Goal: Navigation & Orientation: Find specific page/section

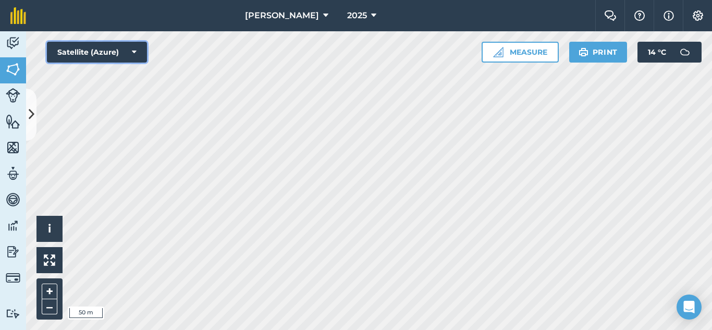
click at [136, 53] on icon at bounding box center [134, 52] width 5 height 10
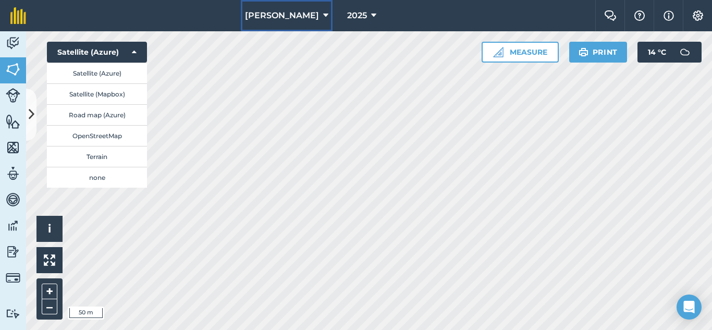
click at [323, 13] on icon at bounding box center [325, 15] width 5 height 13
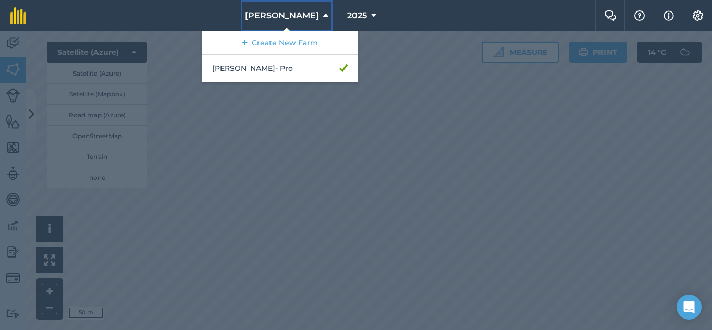
click at [323, 13] on icon at bounding box center [325, 15] width 5 height 13
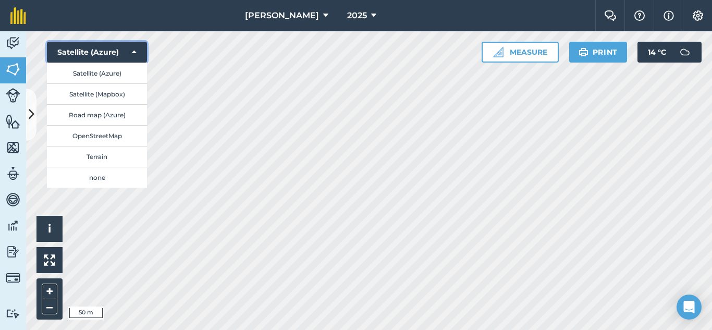
click at [135, 53] on icon at bounding box center [134, 52] width 5 height 10
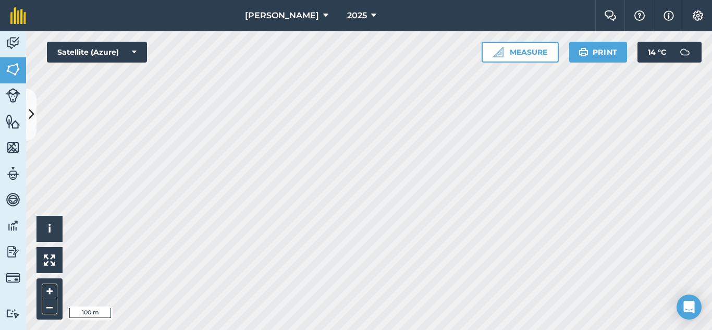
click at [518, 329] on html "[PERSON_NAME] 2025 Farm Chat Help Info Settings [PERSON_NAME] - 2025 Reproduced…" at bounding box center [356, 165] width 712 height 330
click at [698, 16] on img at bounding box center [698, 15] width 13 height 10
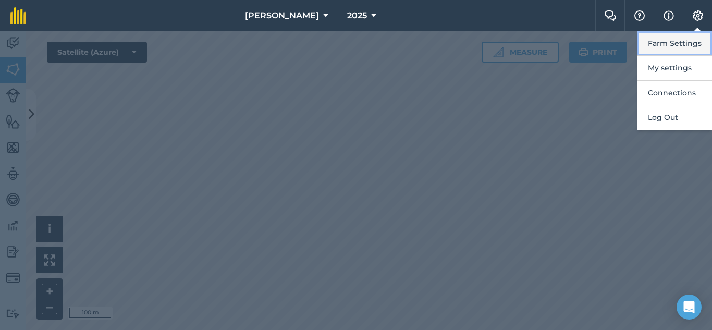
click at [680, 45] on button "Farm Settings" at bounding box center [674, 43] width 75 height 24
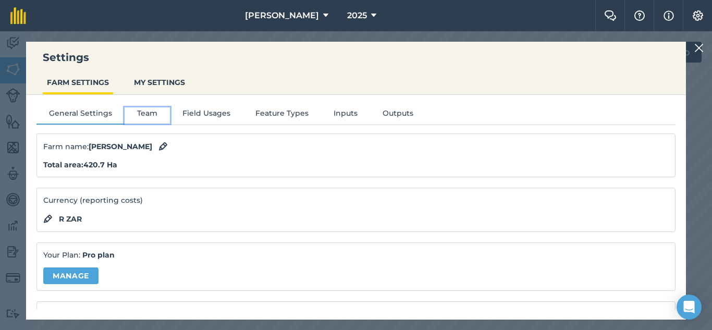
click at [151, 110] on button "Team" at bounding box center [147, 115] width 45 height 16
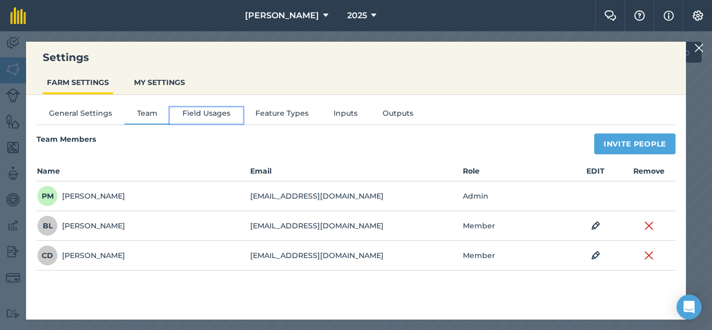
click at [212, 113] on button "Field Usages" at bounding box center [206, 115] width 73 height 16
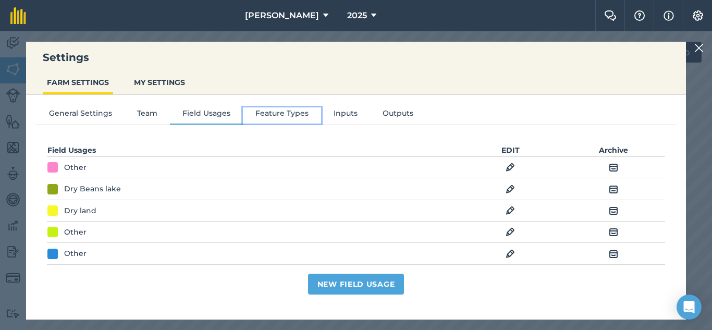
click at [286, 116] on button "Feature Types" at bounding box center [282, 115] width 78 height 16
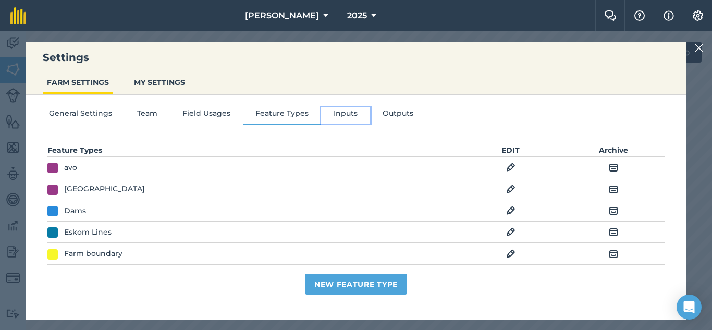
click at [340, 116] on button "Inputs" at bounding box center [345, 115] width 49 height 16
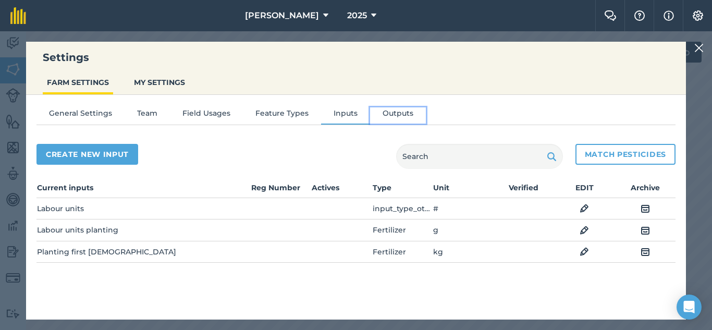
click at [402, 115] on button "Outputs" at bounding box center [398, 115] width 56 height 16
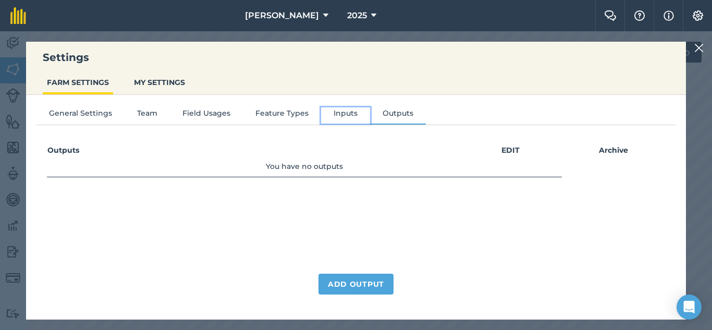
click at [338, 117] on button "Inputs" at bounding box center [345, 115] width 49 height 16
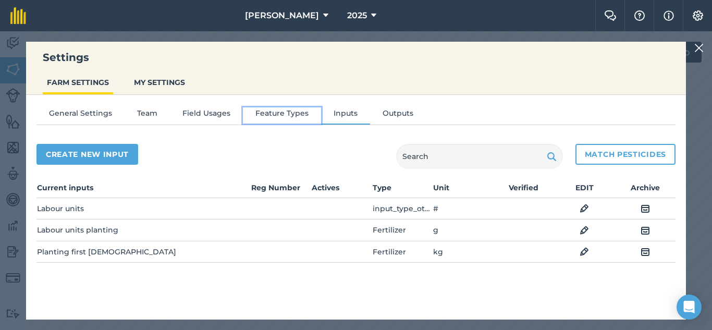
click at [293, 117] on button "Feature Types" at bounding box center [282, 115] width 78 height 16
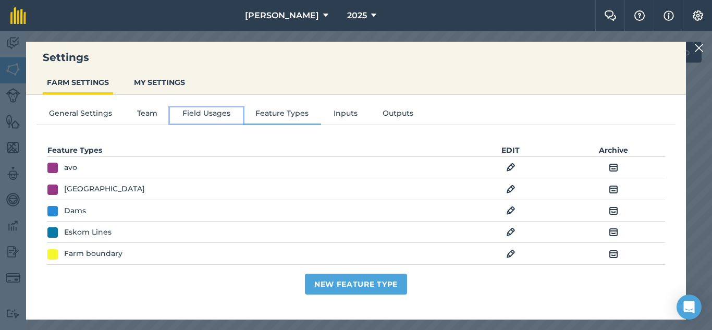
click at [200, 115] on button "Field Usages" at bounding box center [206, 115] width 73 height 16
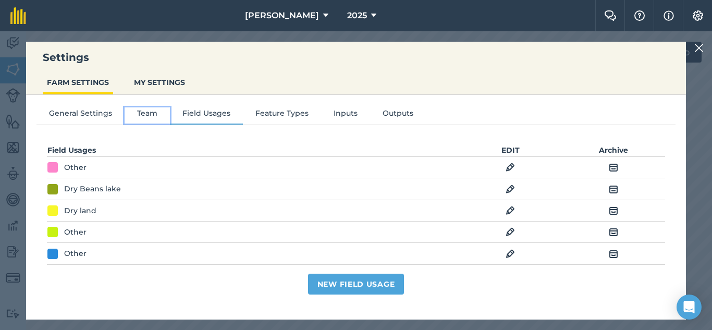
click at [139, 115] on button "Team" at bounding box center [147, 115] width 45 height 16
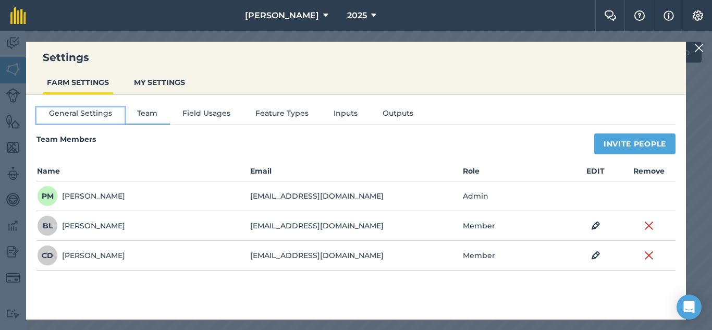
click at [87, 115] on button "General Settings" at bounding box center [80, 115] width 88 height 16
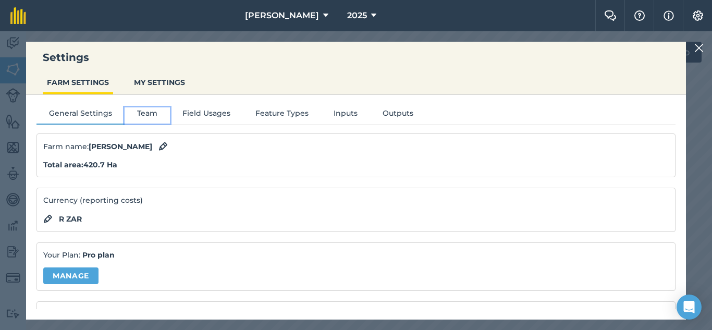
click at [140, 117] on button "Team" at bounding box center [147, 115] width 45 height 16
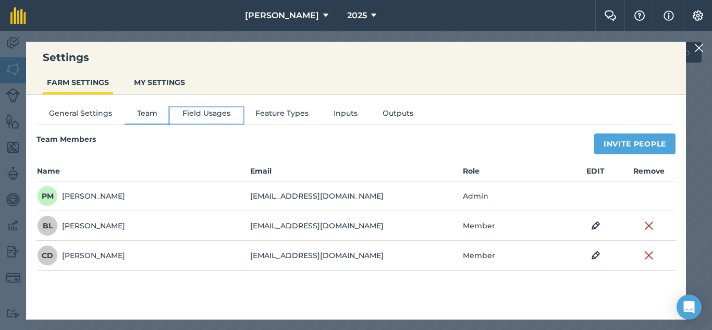
click at [187, 117] on button "Field Usages" at bounding box center [206, 115] width 73 height 16
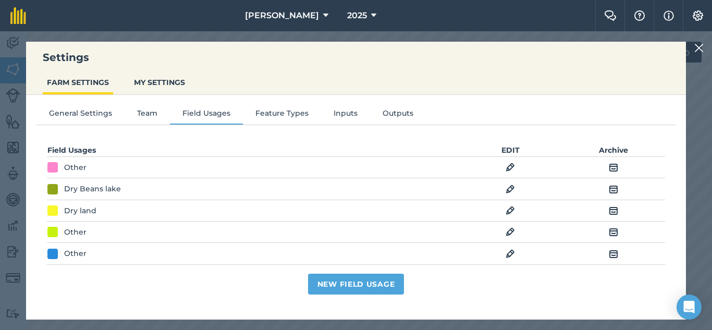
click at [55, 170] on div at bounding box center [52, 167] width 10 height 10
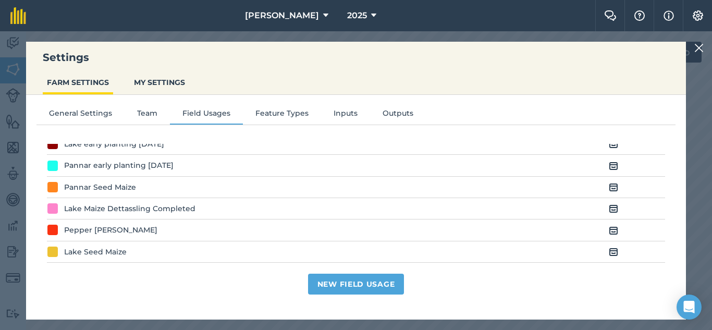
scroll to position [573, 0]
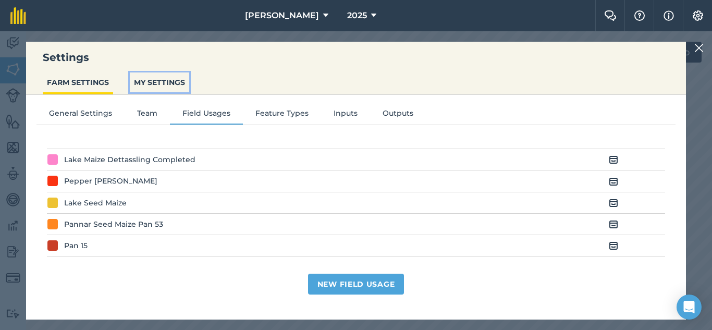
click at [153, 81] on button "MY SETTINGS" at bounding box center [159, 82] width 59 height 20
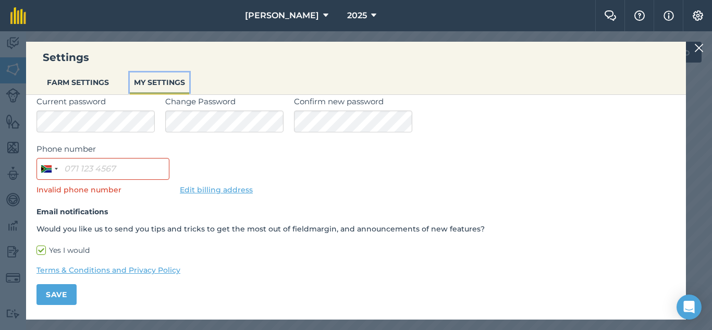
scroll to position [0, 0]
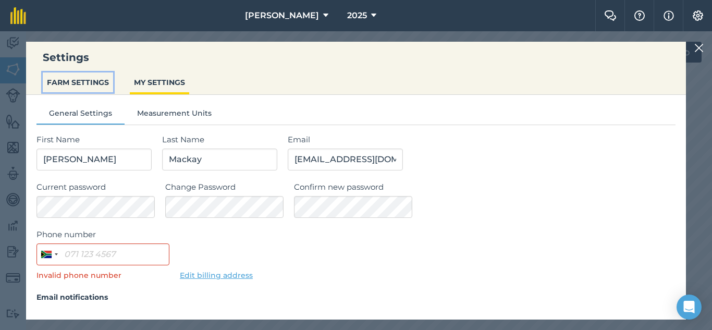
click at [79, 87] on button "FARM SETTINGS" at bounding box center [78, 82] width 70 height 20
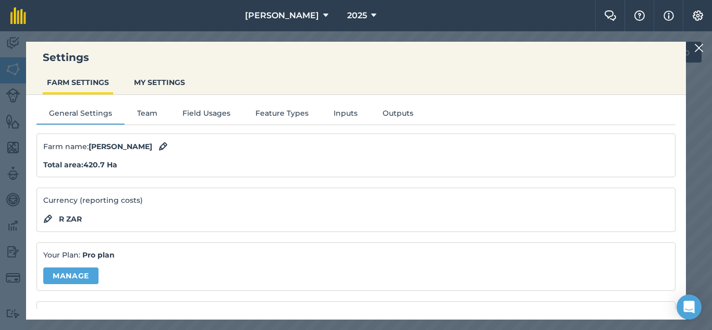
click at [698, 48] on img at bounding box center [698, 48] width 9 height 13
